Goal: Find specific page/section: Find specific page/section

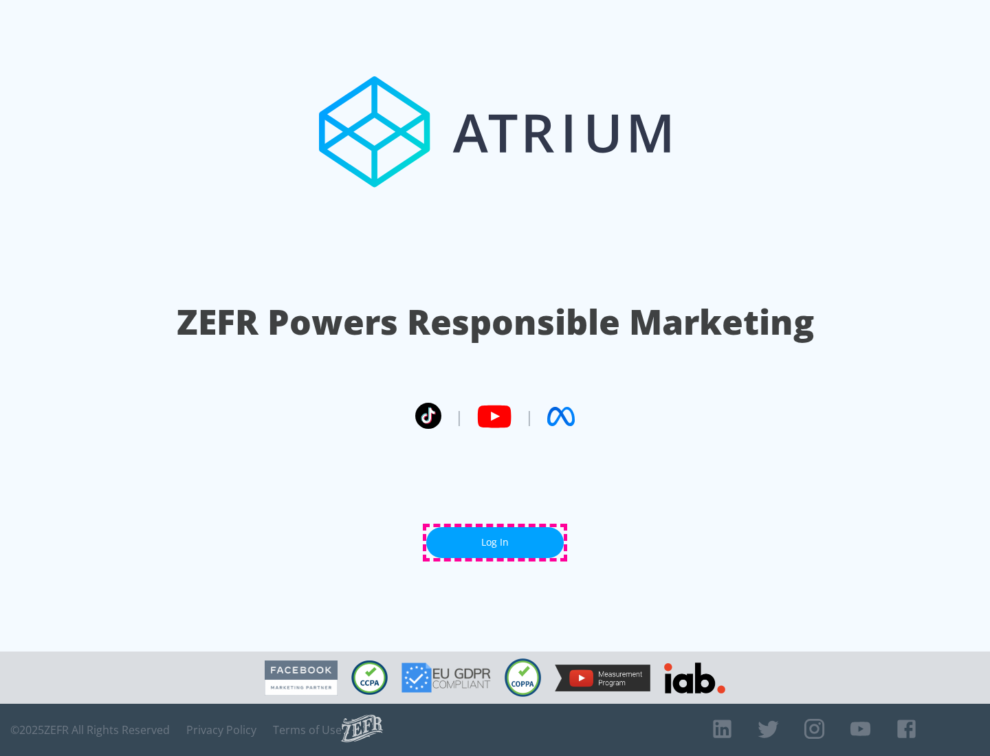
click at [495, 542] on link "Log In" at bounding box center [494, 542] width 137 height 31
